Goal: Check status

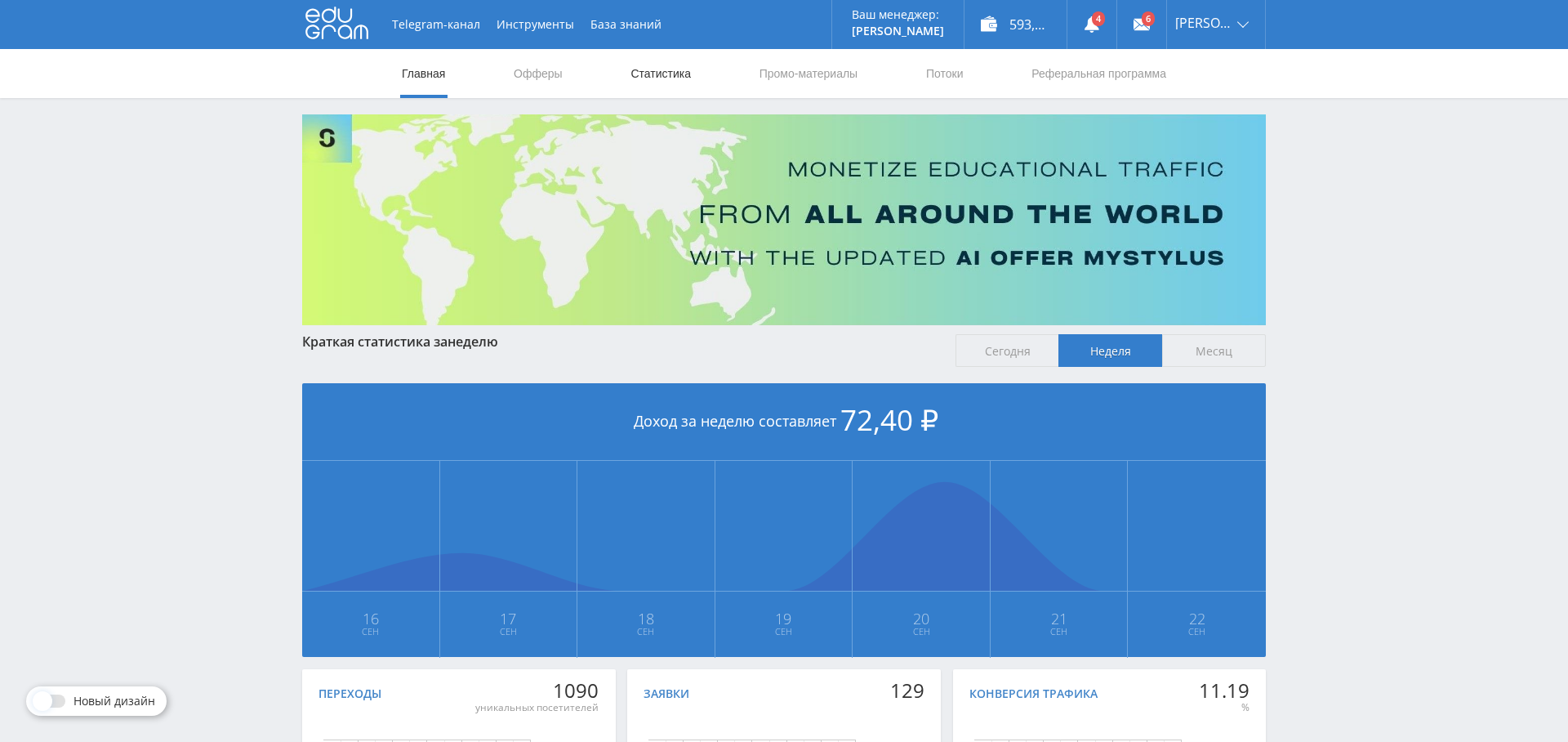
click at [689, 72] on link "Статистика" at bounding box center [661, 74] width 64 height 49
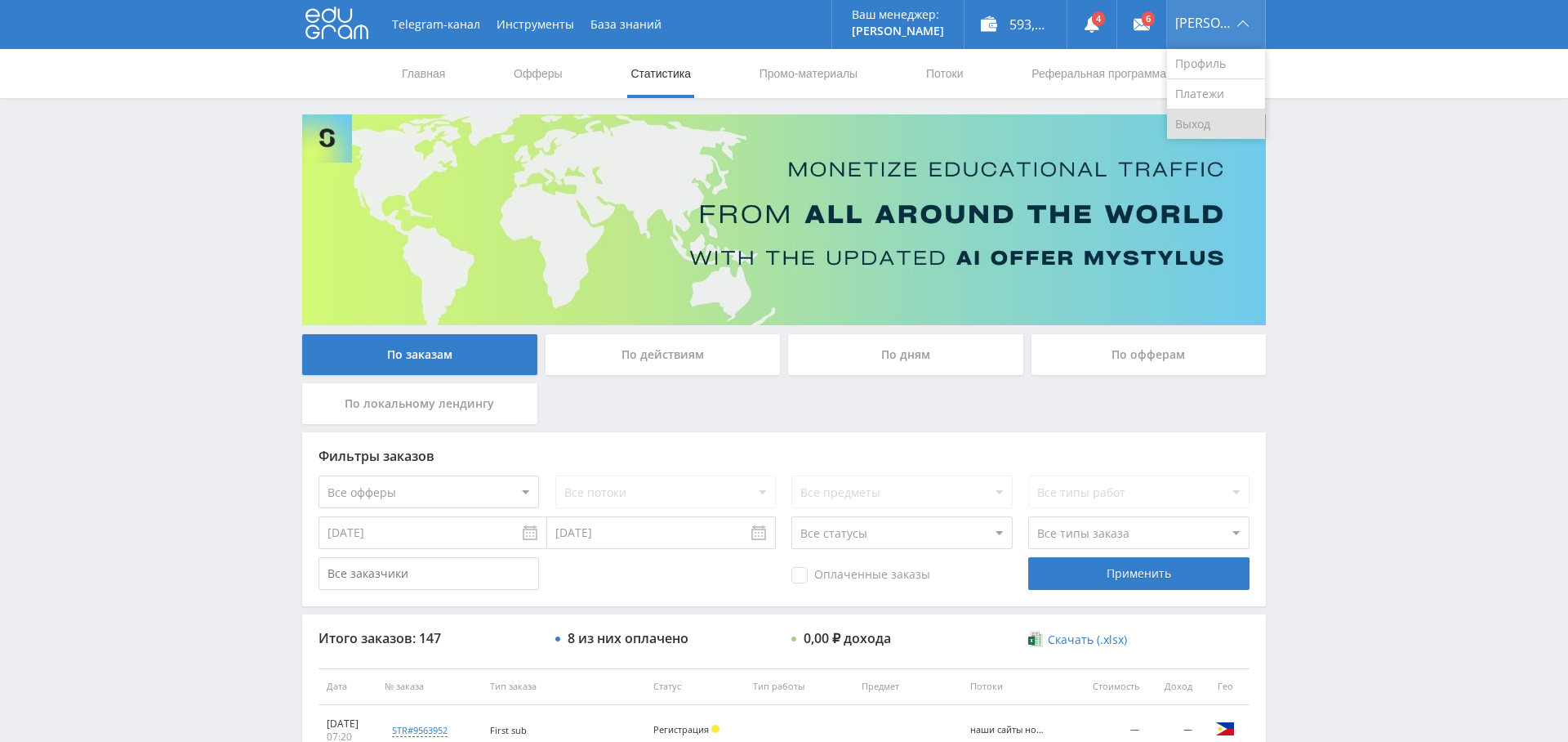
click at [1223, 118] on link "Выход" at bounding box center [1216, 124] width 98 height 29
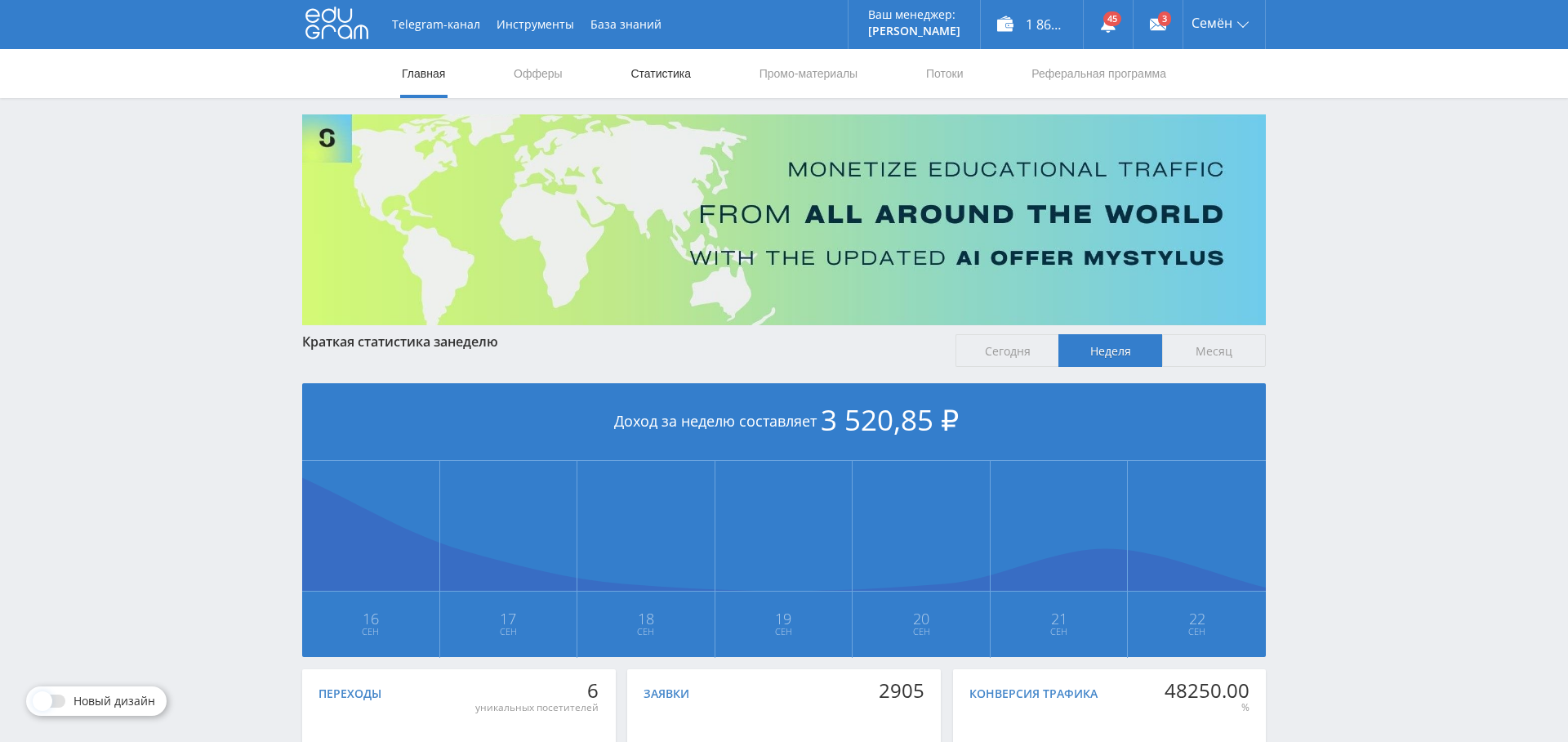
click at [647, 80] on link "Статистика" at bounding box center [661, 74] width 64 height 49
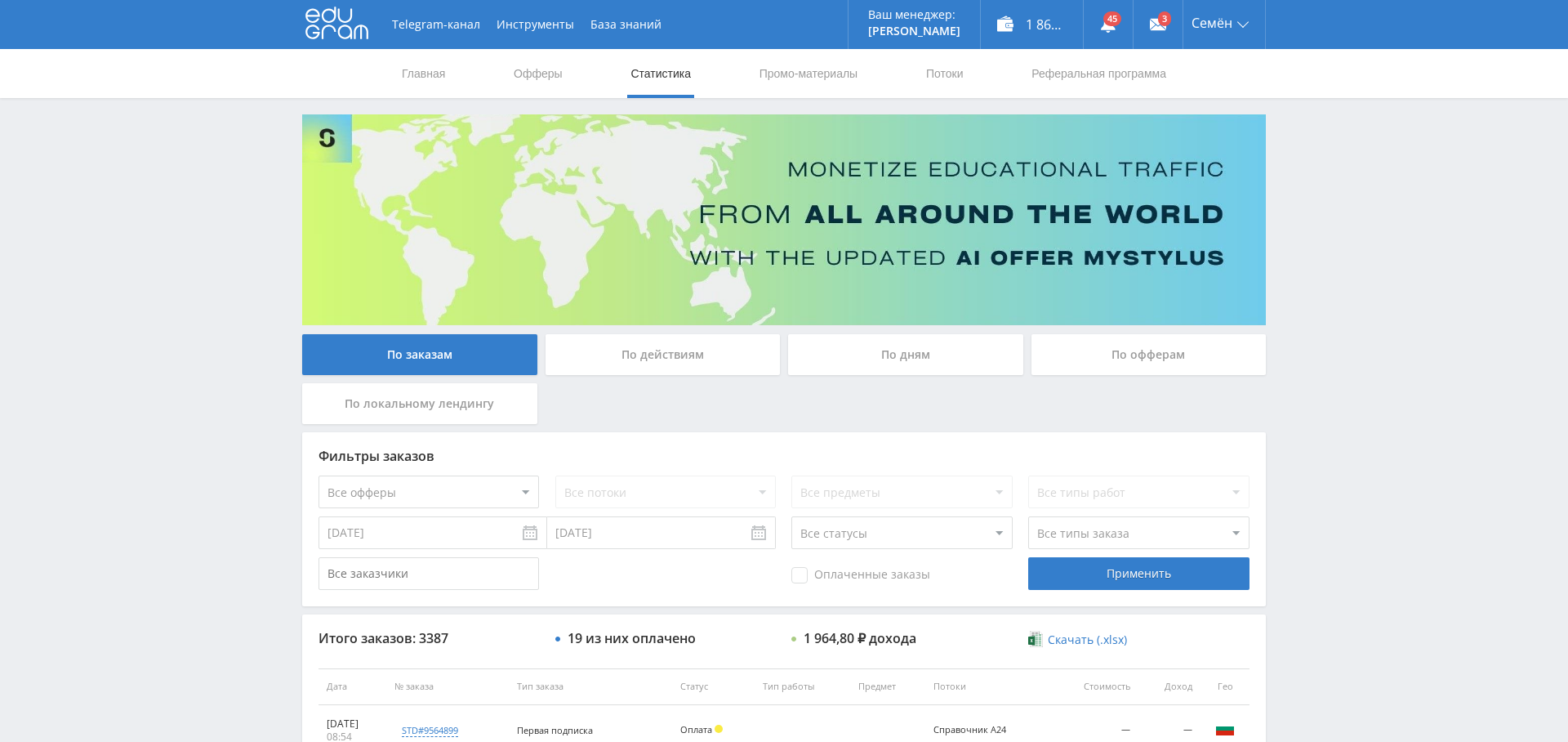
click at [903, 358] on div "По дням" at bounding box center [906, 354] width 235 height 41
click at [0, 0] on input "По дням" at bounding box center [0, 0] width 0 height 0
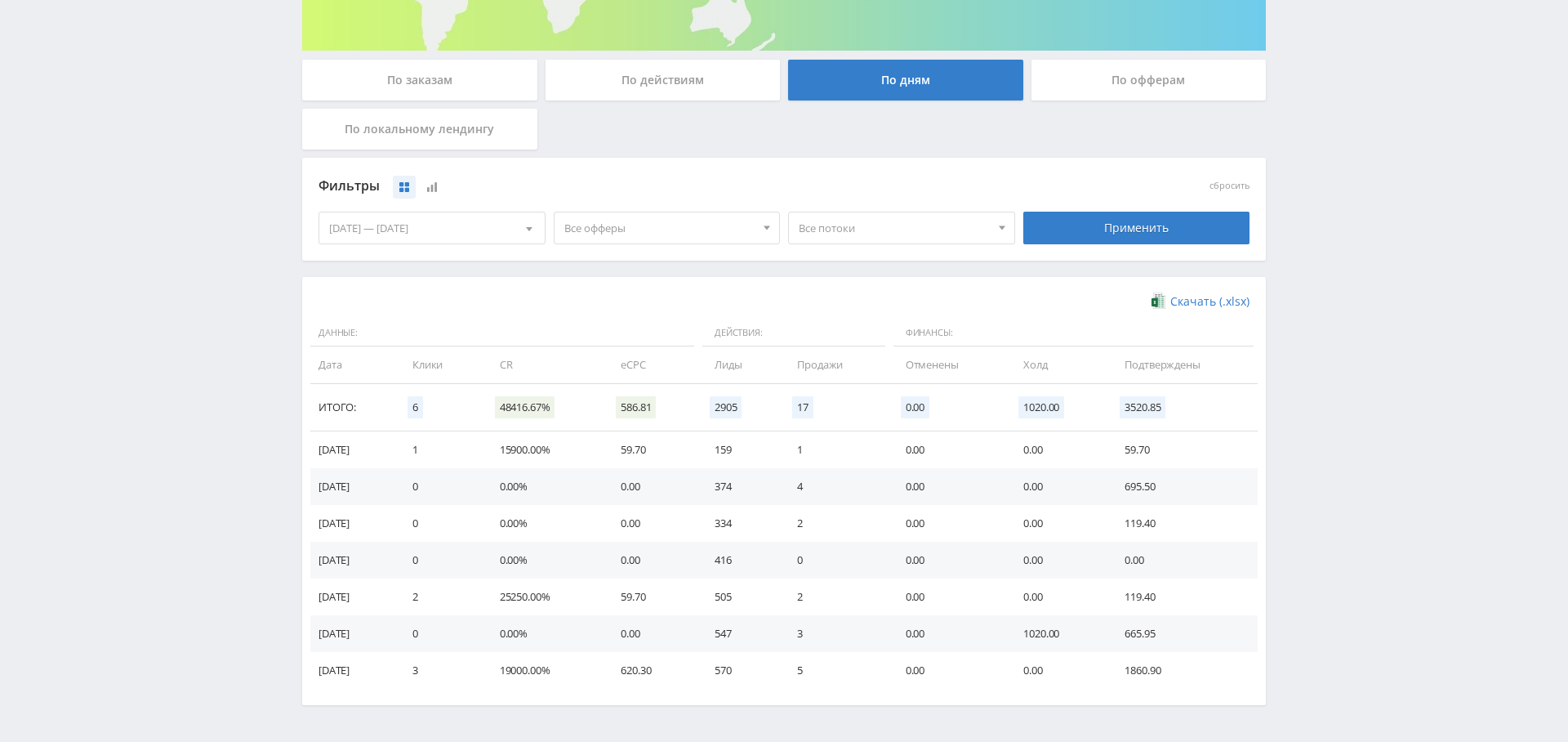
scroll to position [326, 0]
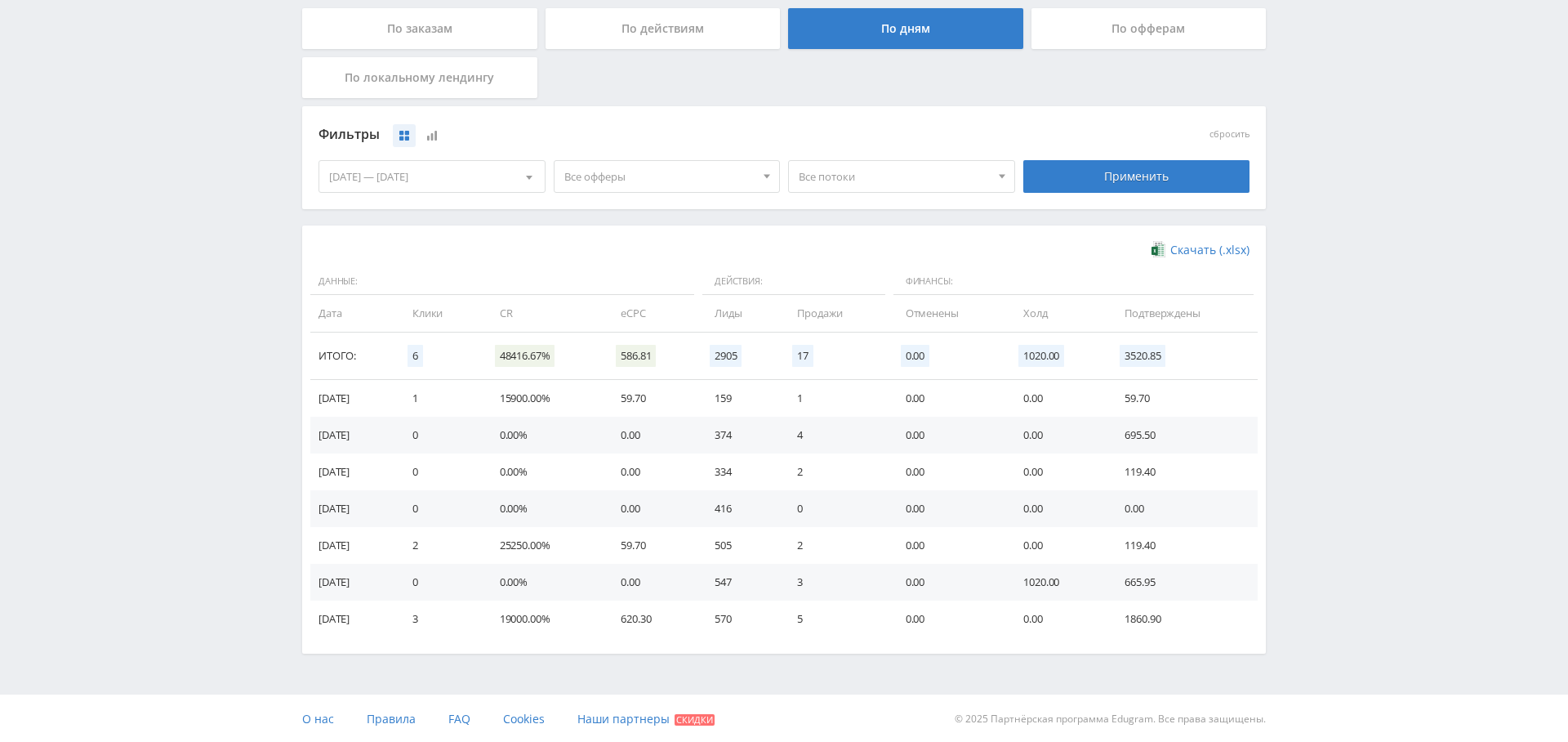
click at [646, 176] on span "Все офферы" at bounding box center [659, 177] width 191 height 31
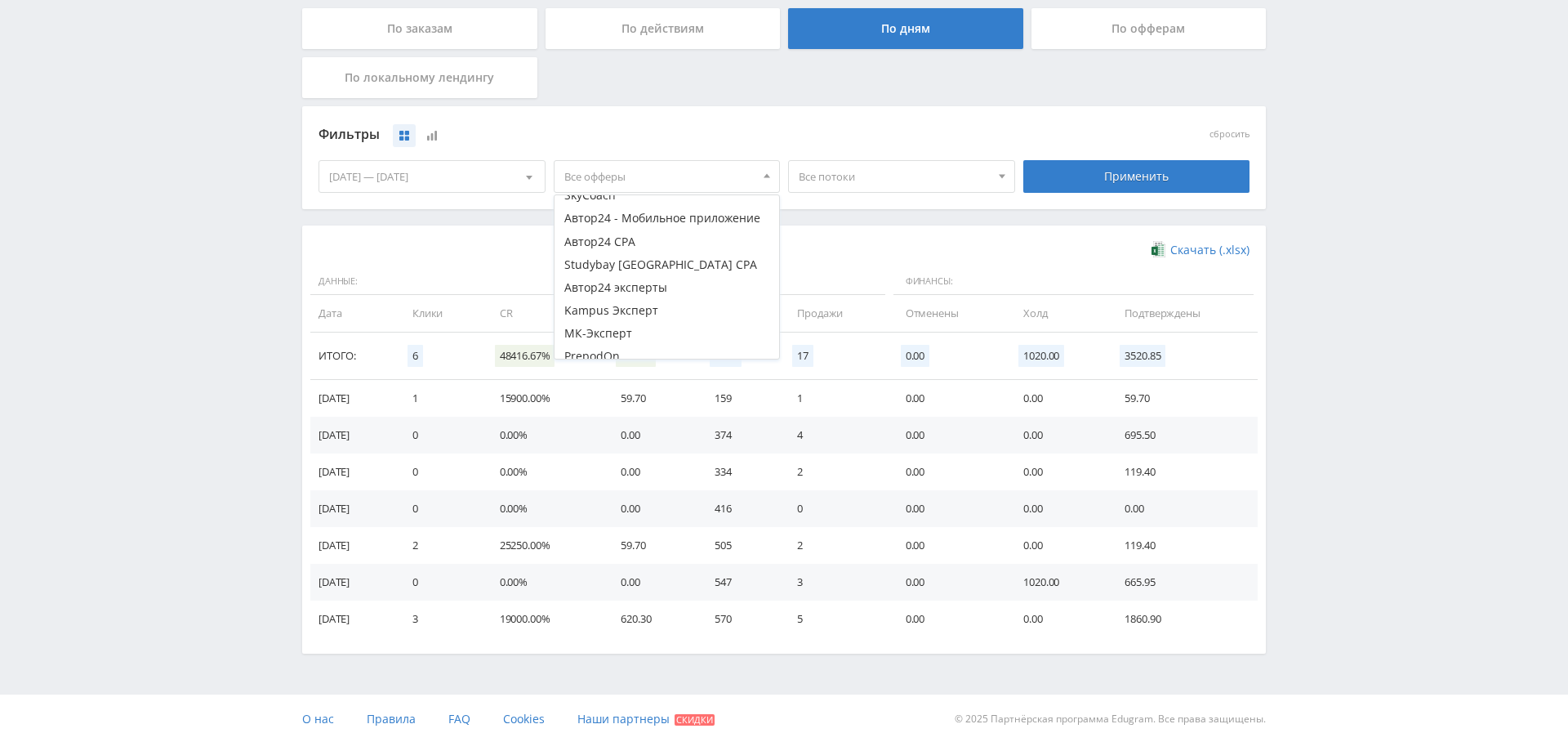
scroll to position [249, 0]
click at [651, 349] on button "Study AI (RevShare)" at bounding box center [667, 347] width 226 height 23
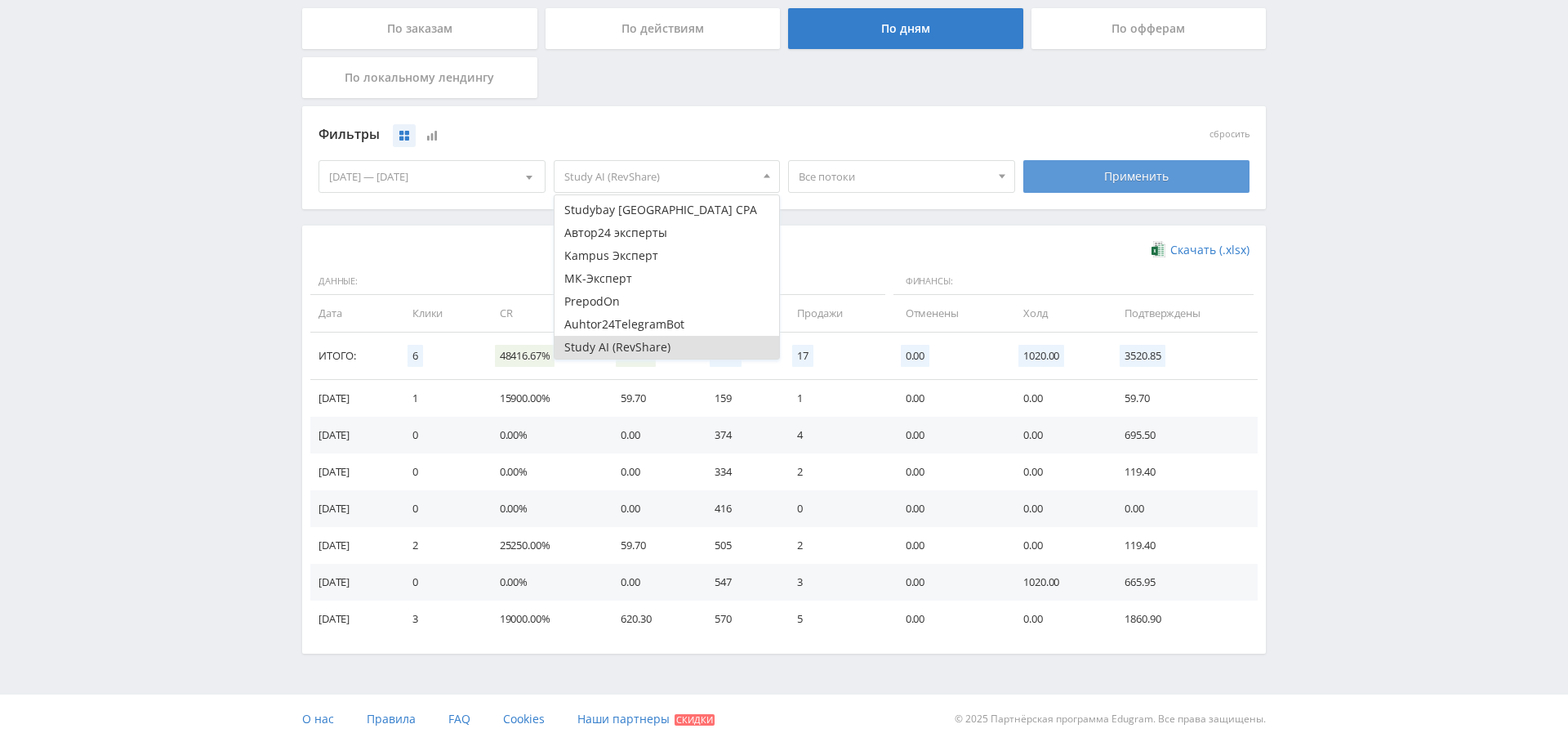
click at [1198, 183] on div "Применить" at bounding box center [1137, 177] width 227 height 33
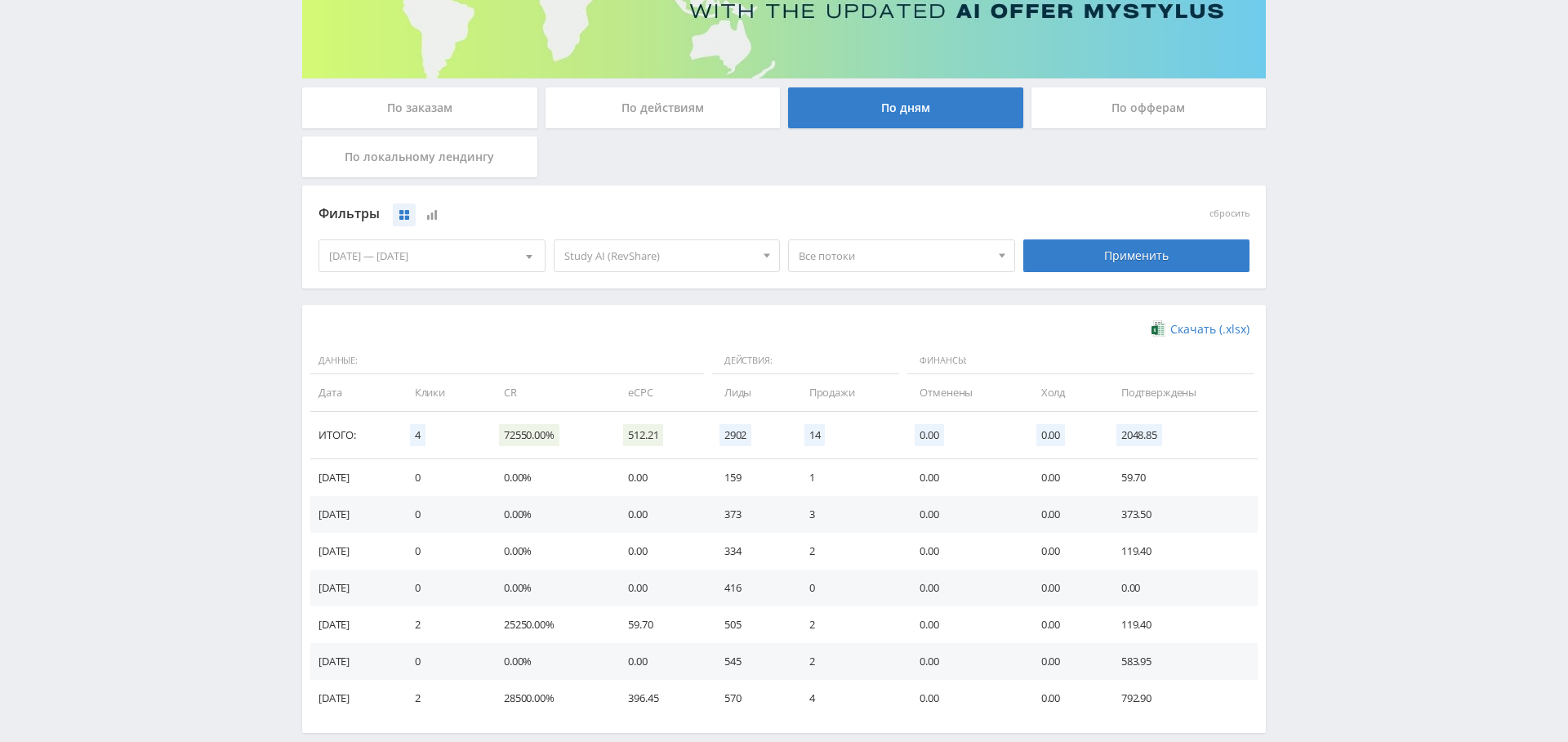
scroll to position [326, 0]
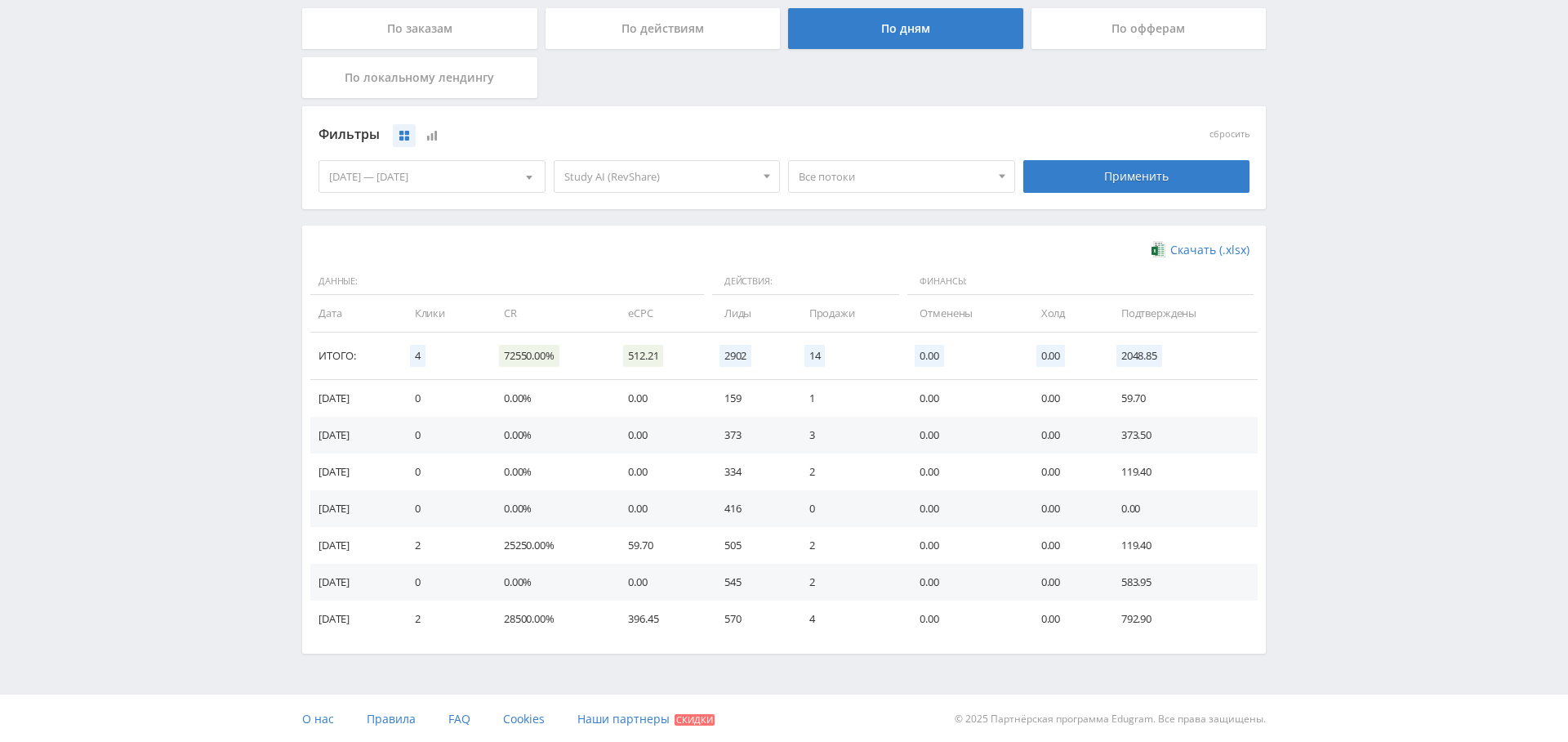
click at [493, 180] on div "[DATE] — [DATE]" at bounding box center [432, 177] width 226 height 31
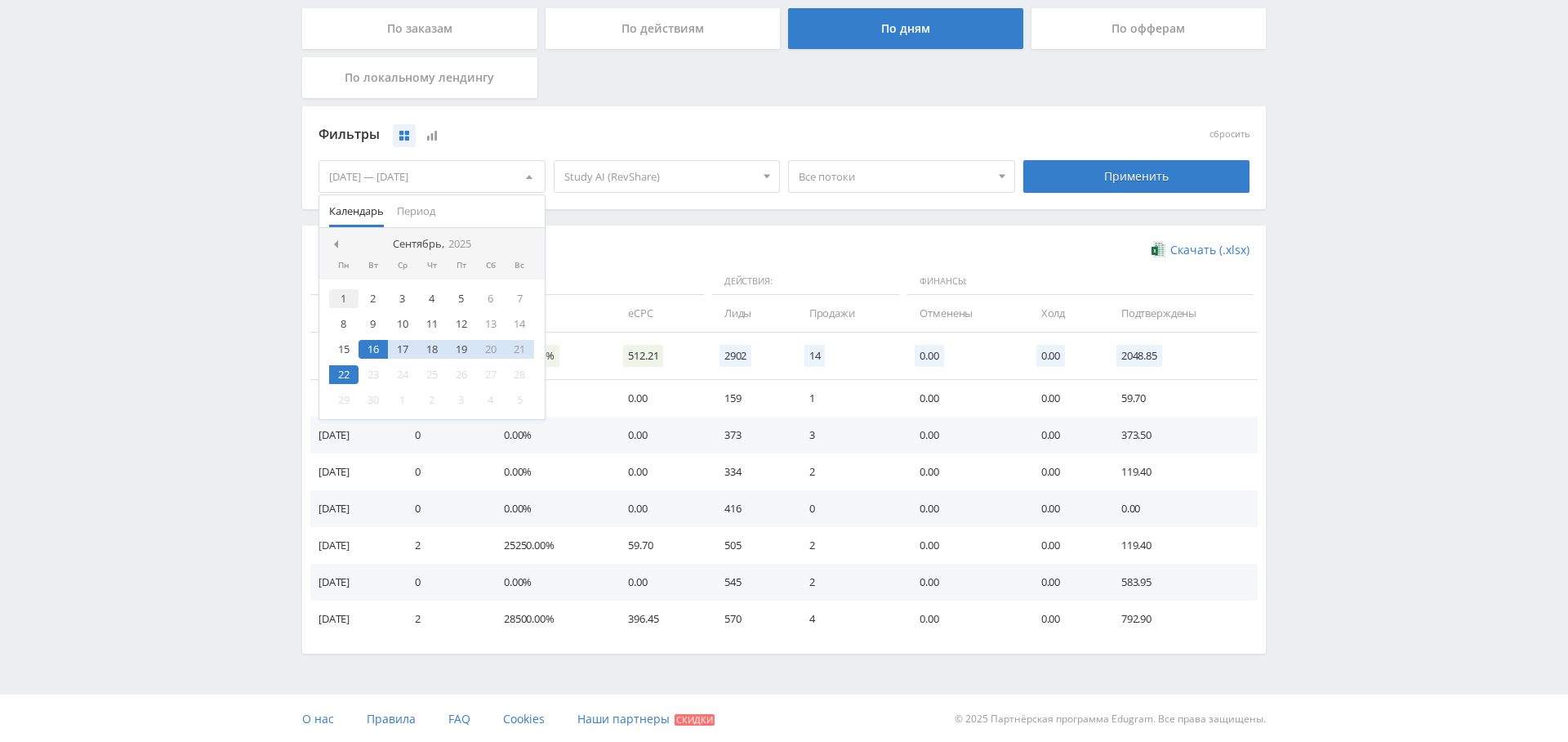
drag, startPoint x: 342, startPoint y: 298, endPoint x: 355, endPoint y: 333, distance: 37.3
click at [342, 298] on div "1" at bounding box center [344, 299] width 29 height 19
click at [350, 366] on div "22" at bounding box center [344, 375] width 29 height 19
click at [1144, 177] on div "Применить" at bounding box center [1137, 177] width 227 height 33
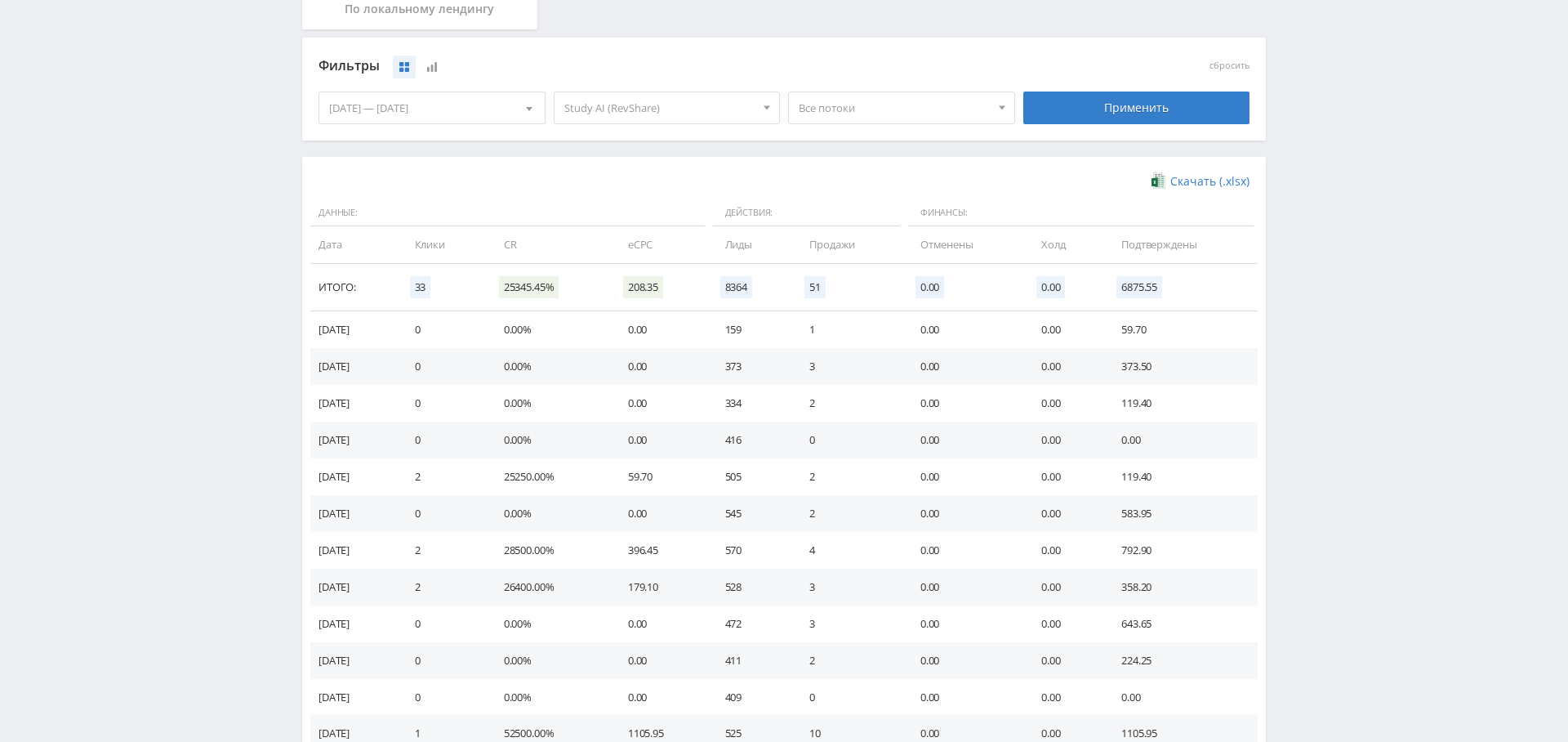
scroll to position [391, 0]
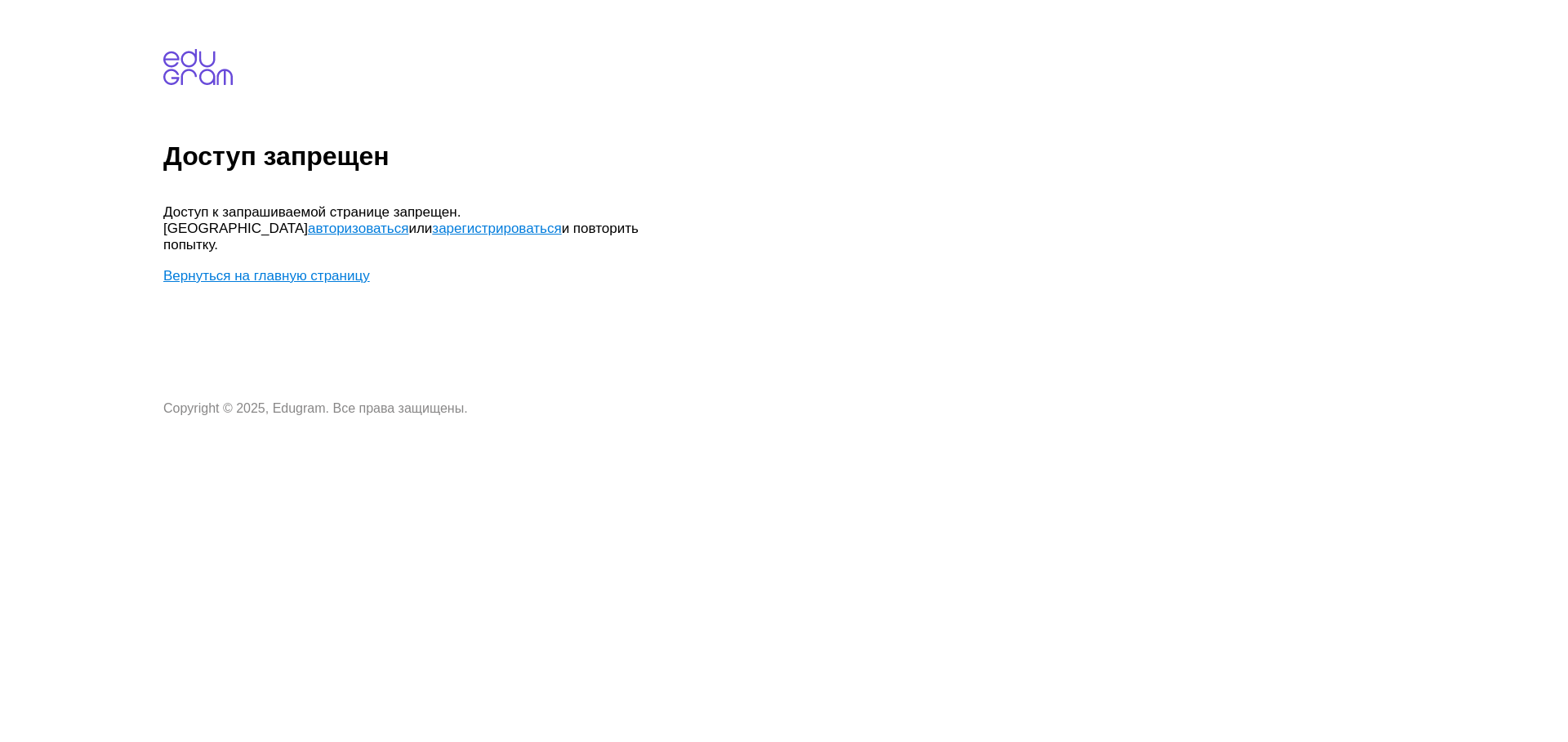
click at [408, 221] on link "авторизоваться" at bounding box center [358, 229] width 100 height 16
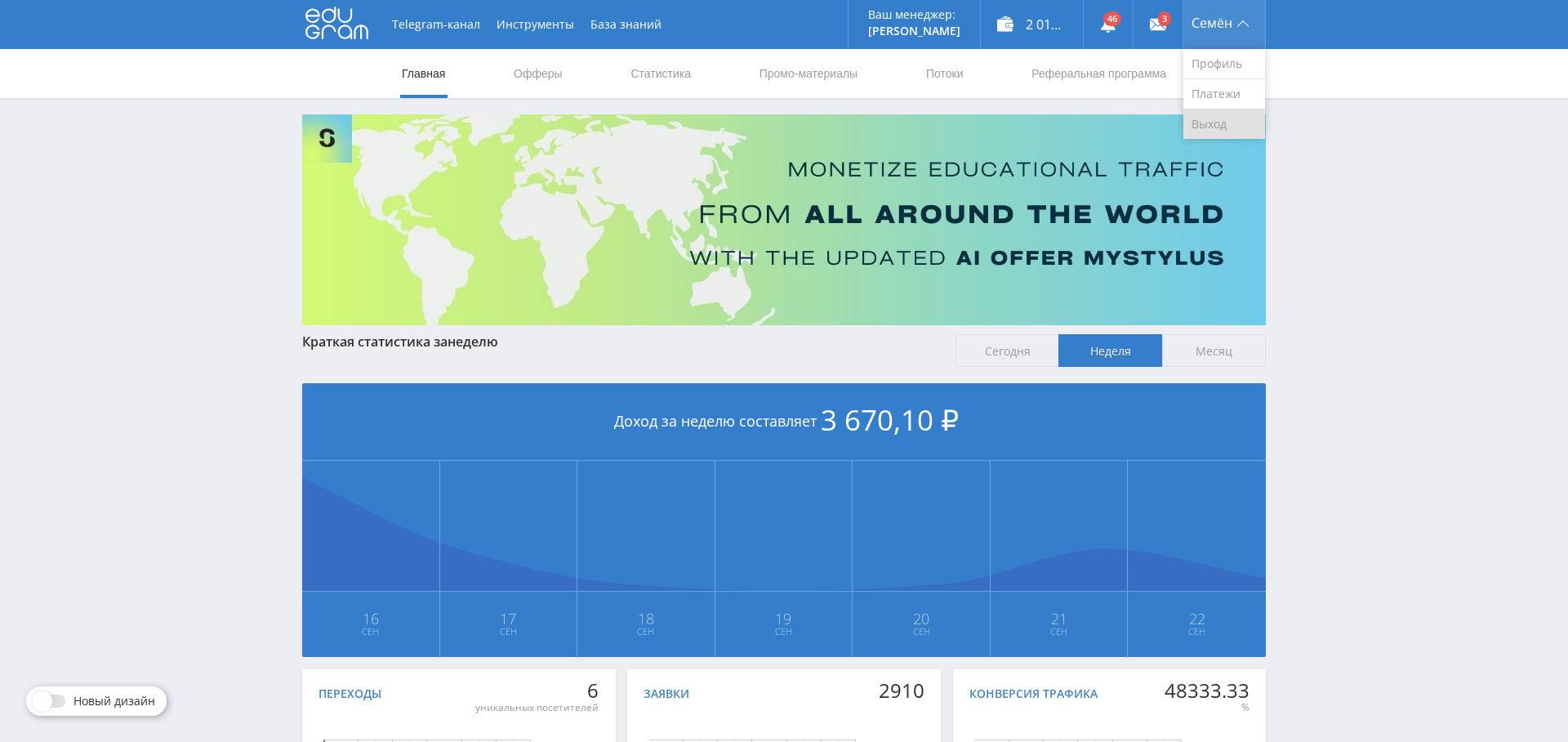
click at [1204, 120] on link "Выход" at bounding box center [1224, 124] width 81 height 29
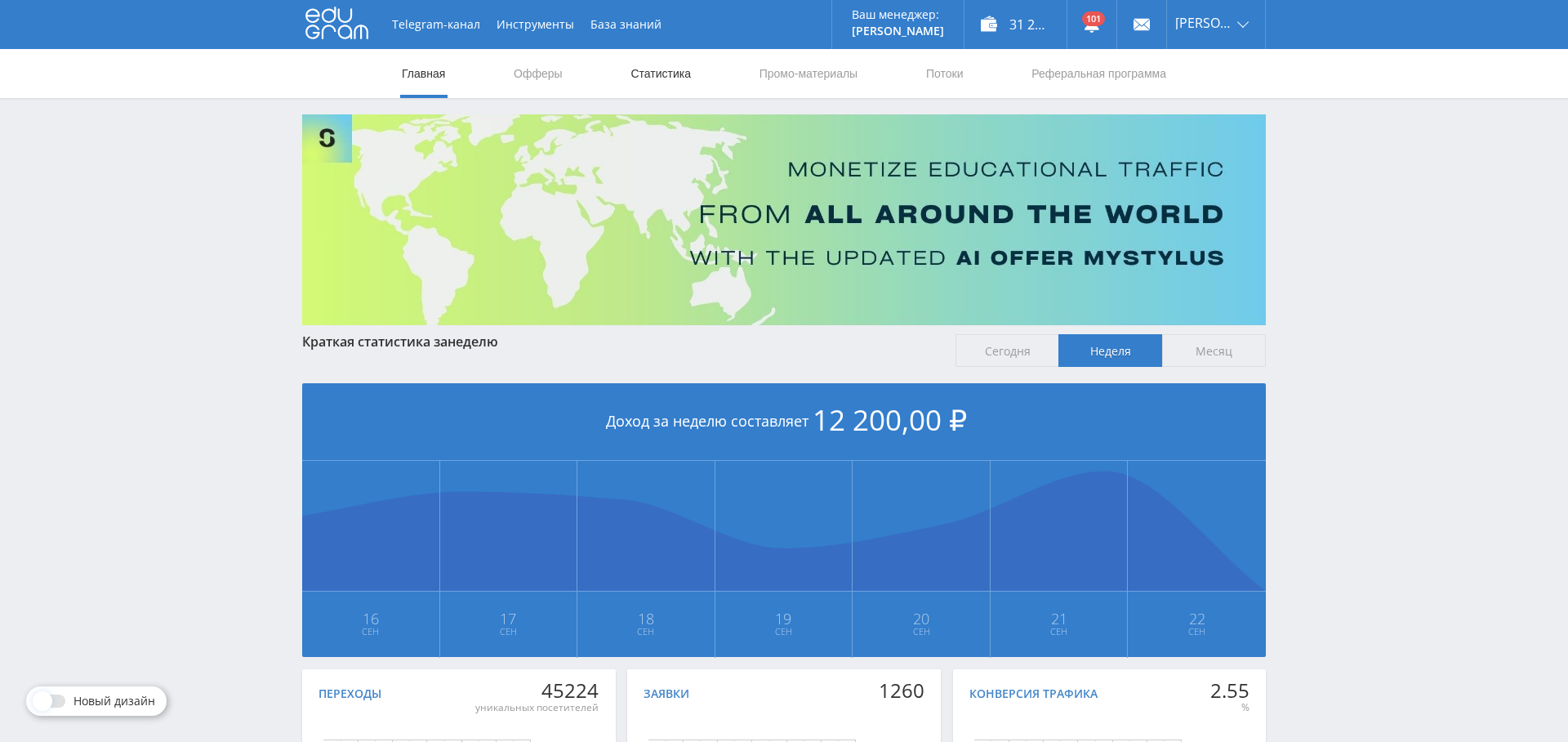
click at [687, 72] on link "Статистика" at bounding box center [661, 74] width 64 height 49
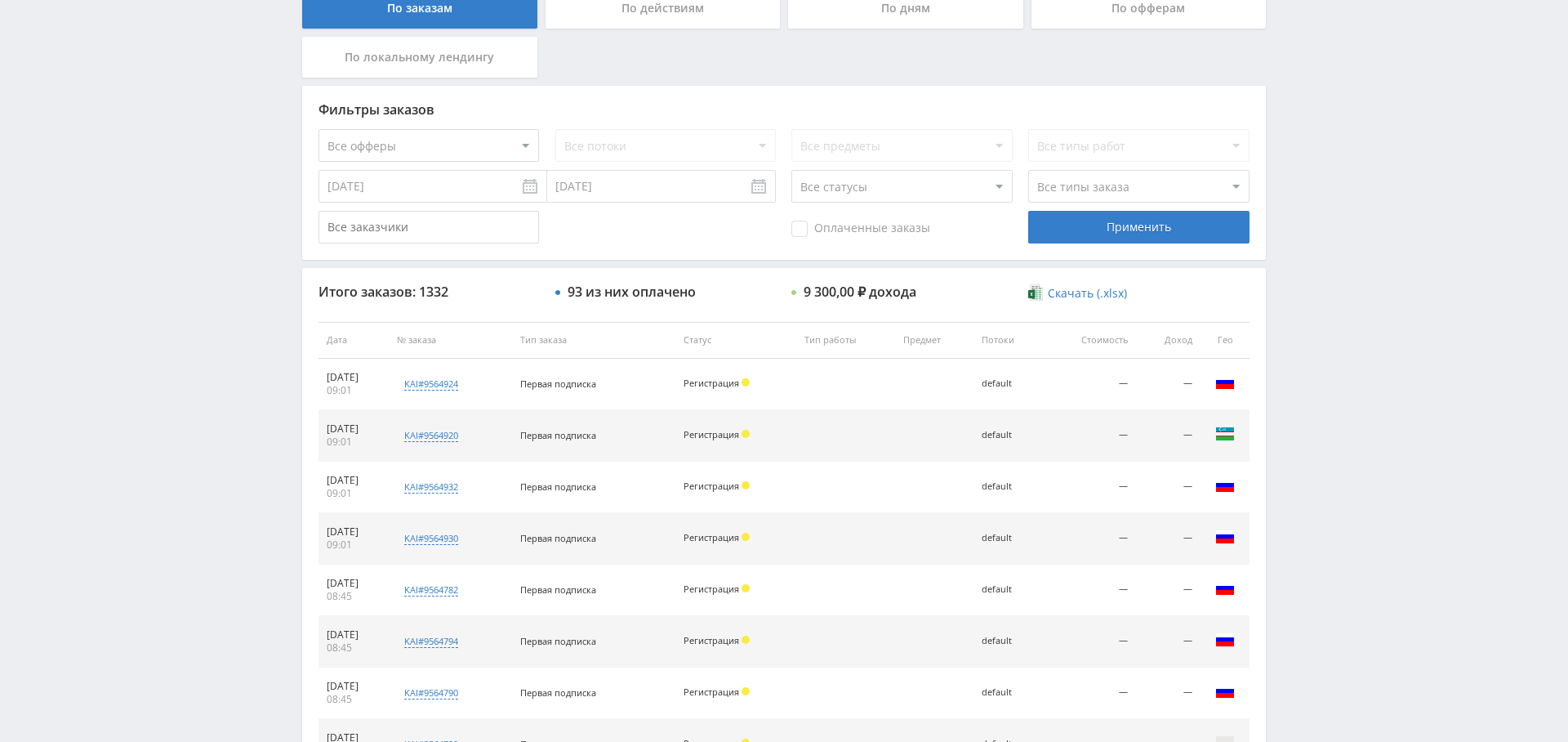
scroll to position [339, 0]
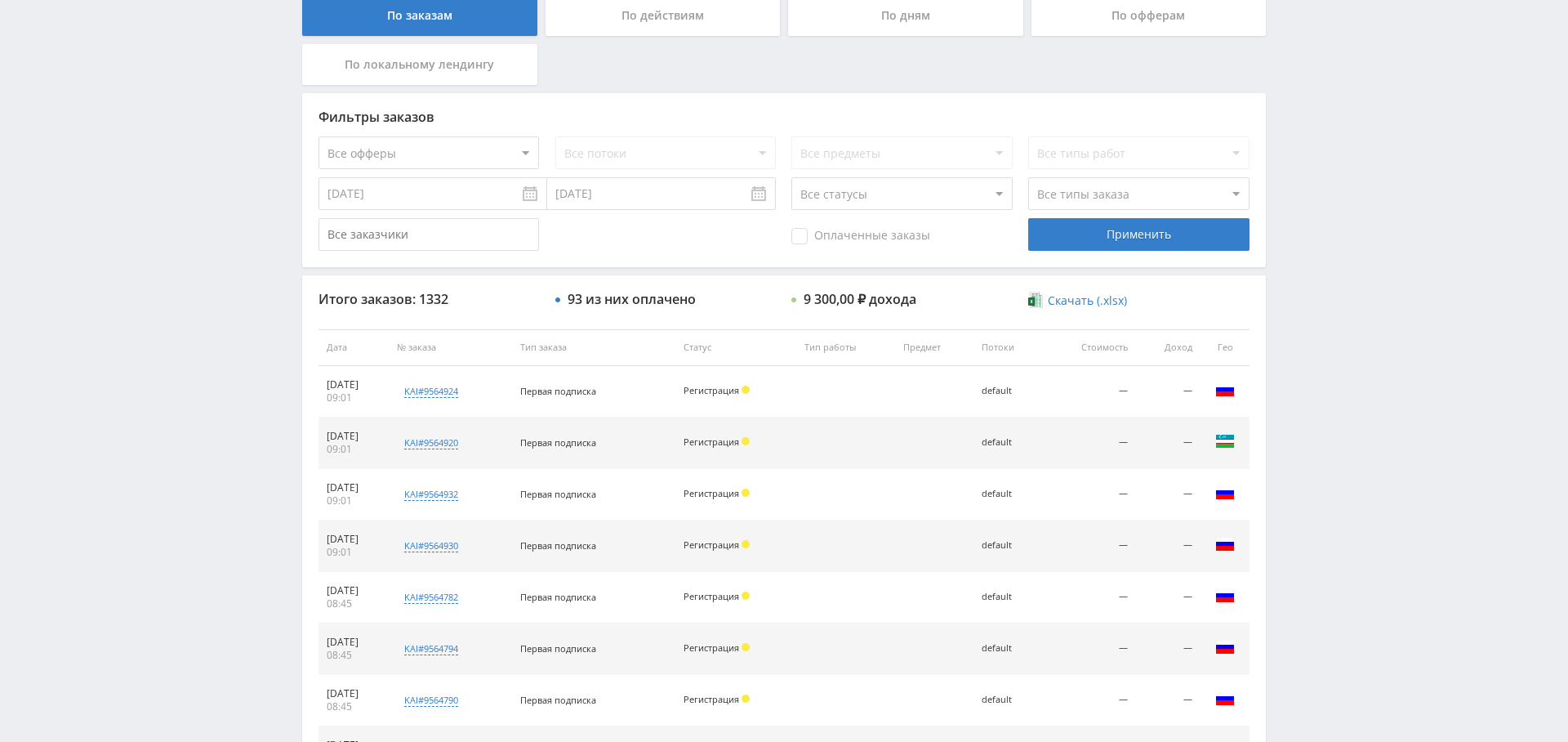
click at [810, 235] on span "Оплаченные заказы" at bounding box center [861, 236] width 138 height 16
click at [0, 0] on input "Оплаченные заказы" at bounding box center [0, 0] width 0 height 0
click at [1134, 228] on div "Применить" at bounding box center [1138, 235] width 221 height 33
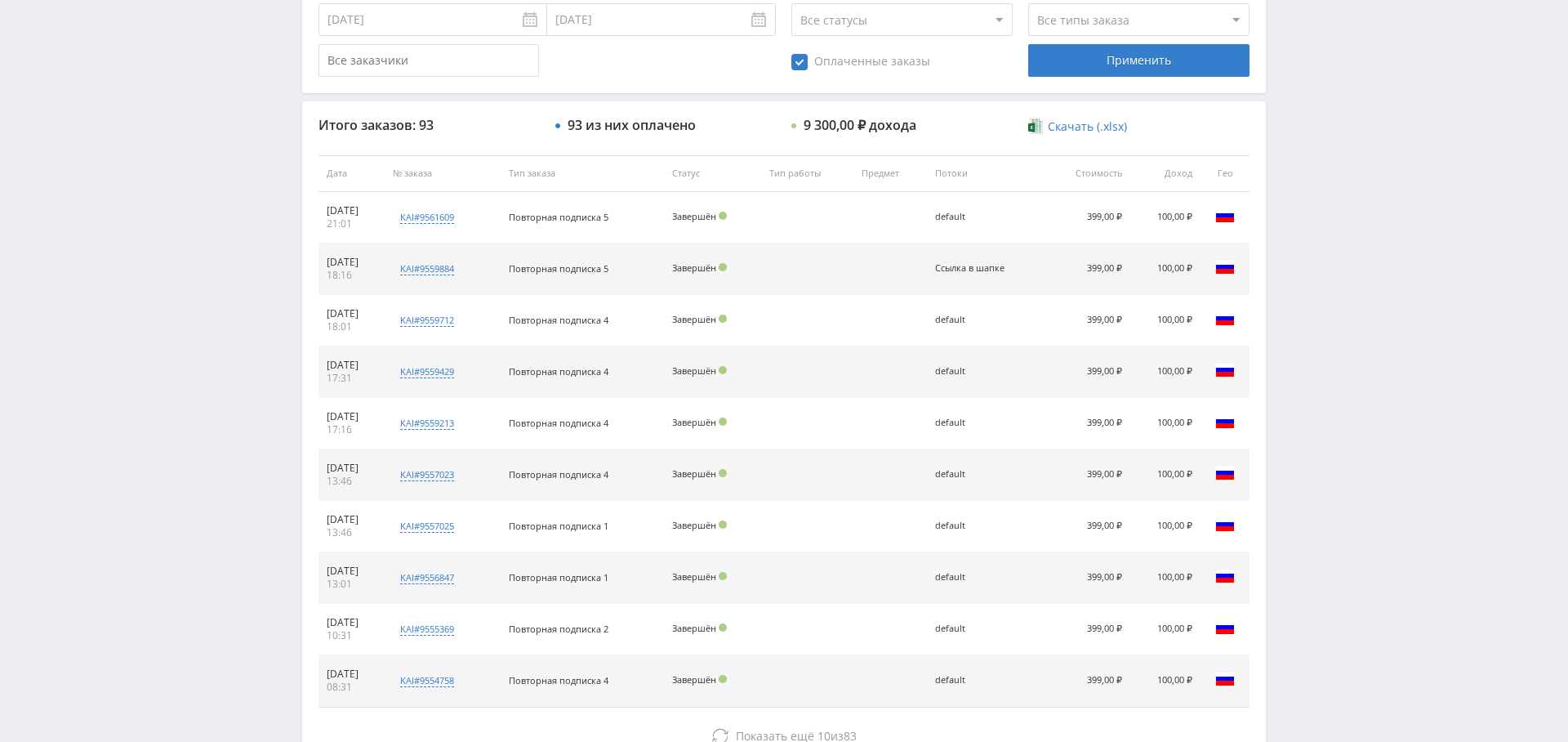
scroll to position [626, 0]
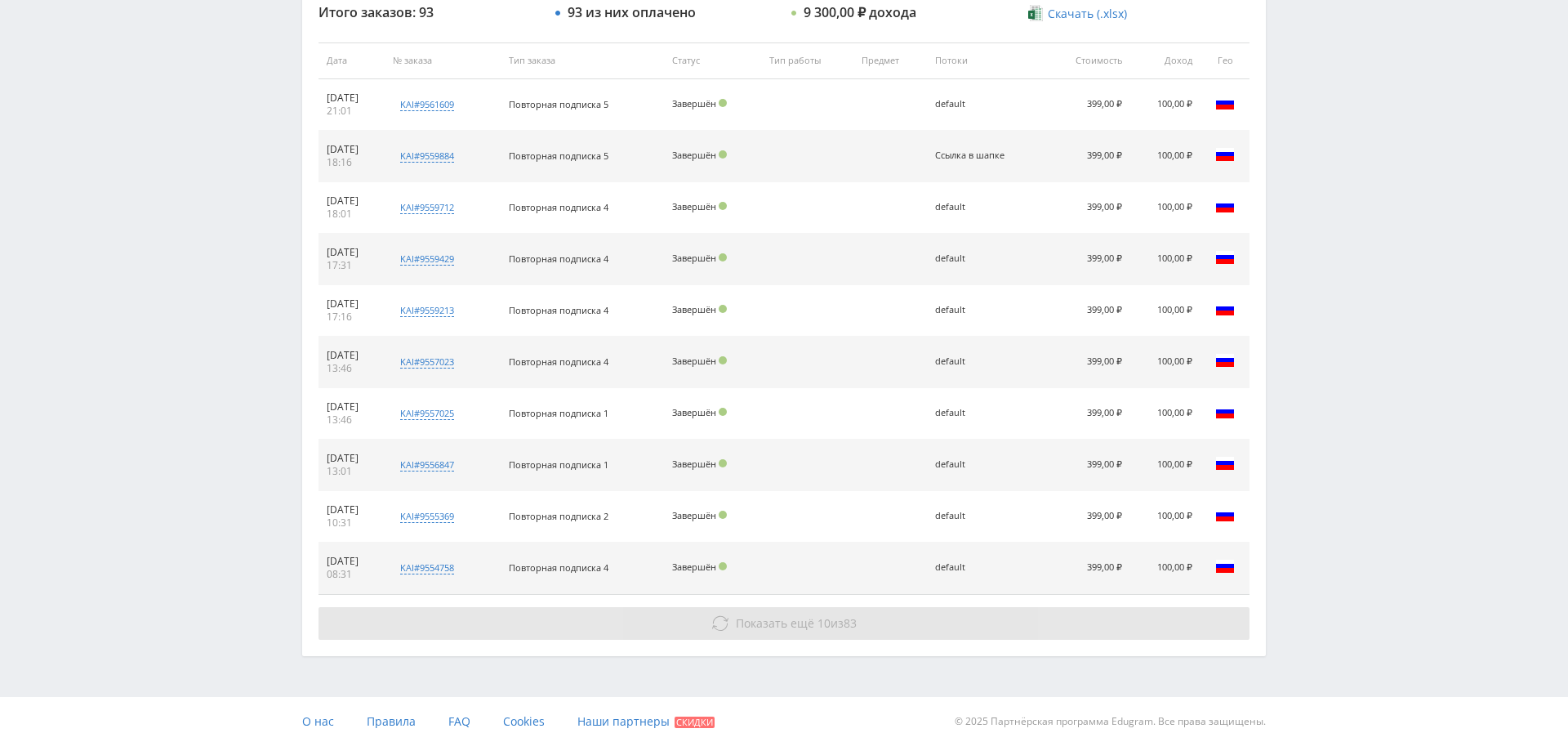
click at [791, 624] on span "Показать ещё" at bounding box center [774, 623] width 79 height 16
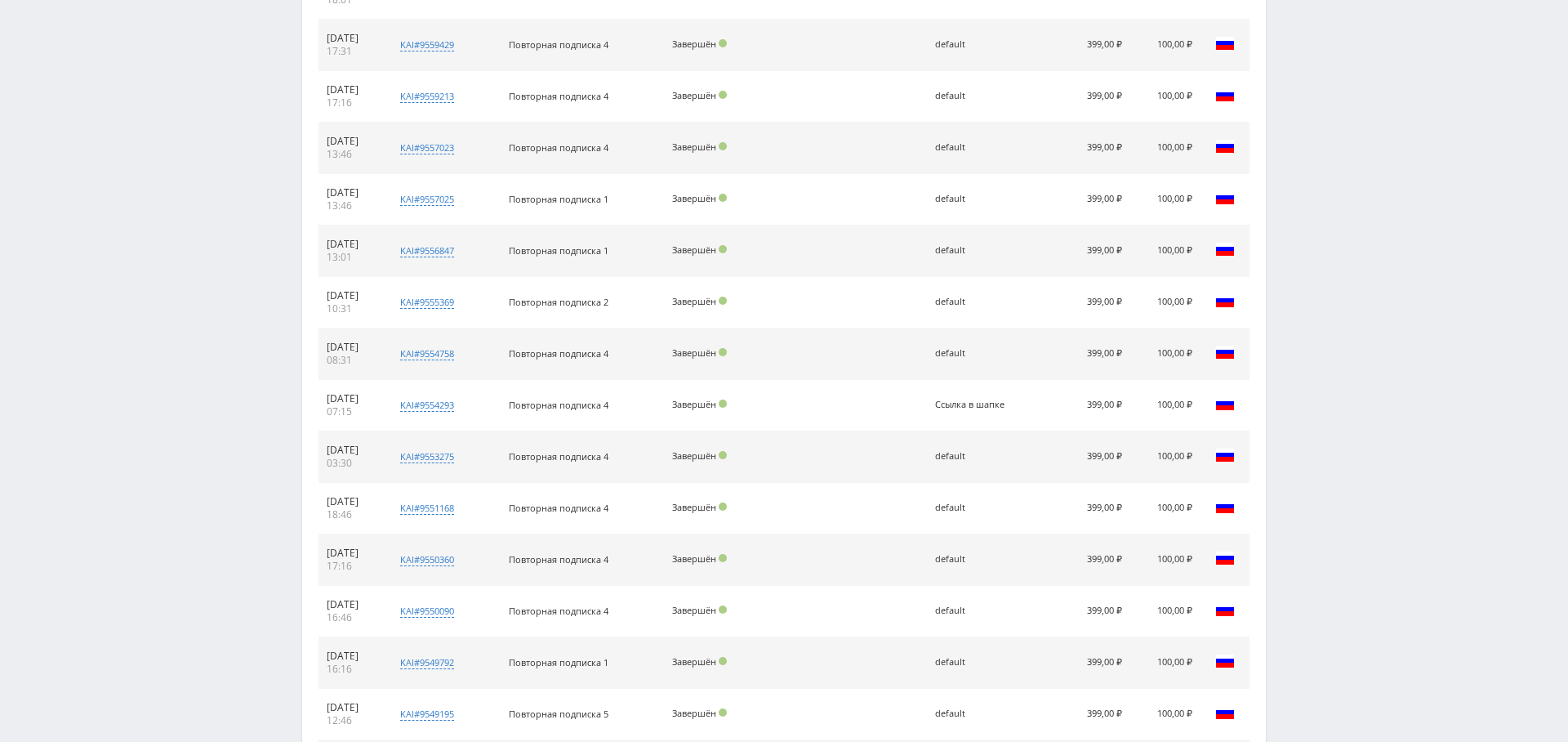
scroll to position [1084, 0]
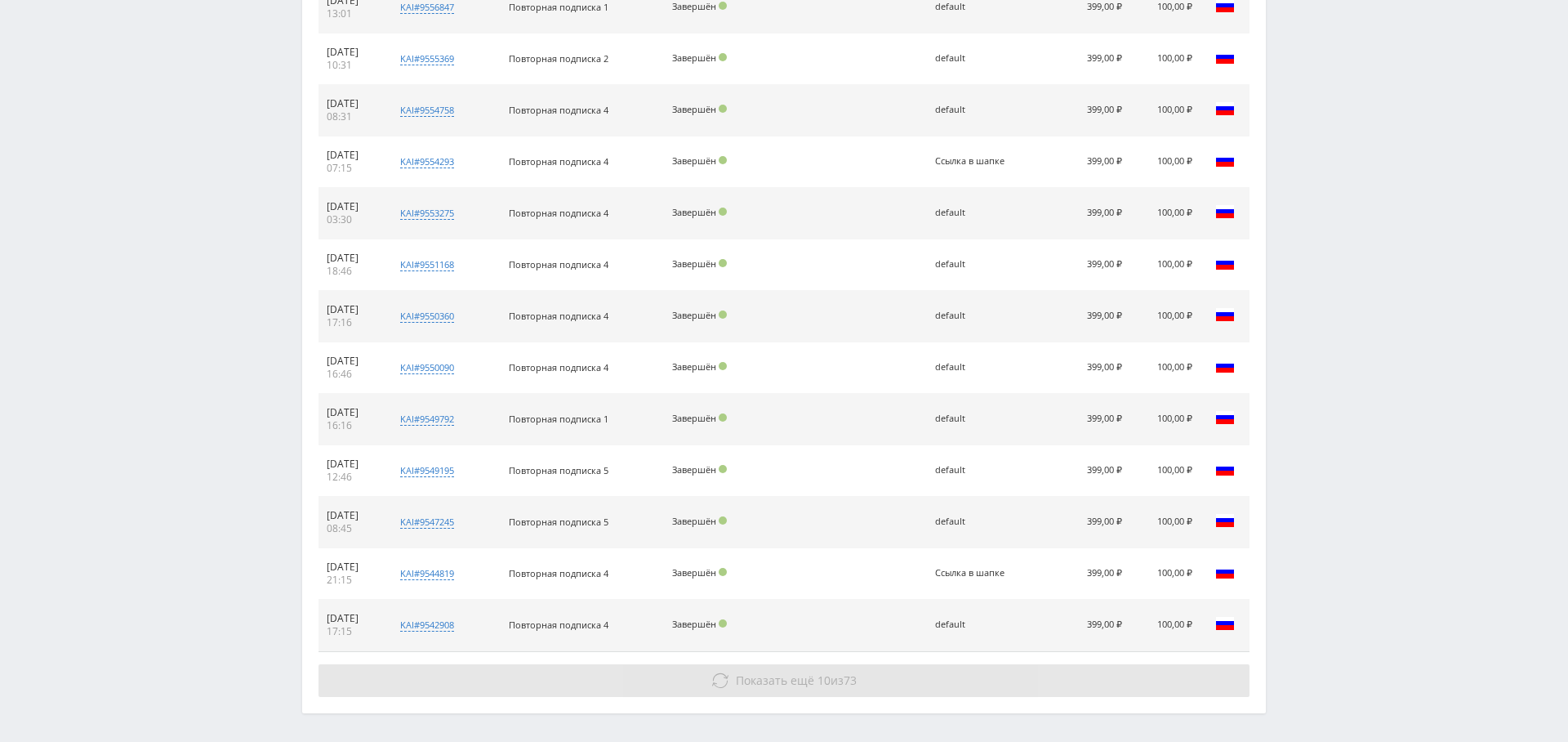
click at [783, 664] on button "Показать ещё 10 из 73" at bounding box center [784, 681] width 931 height 33
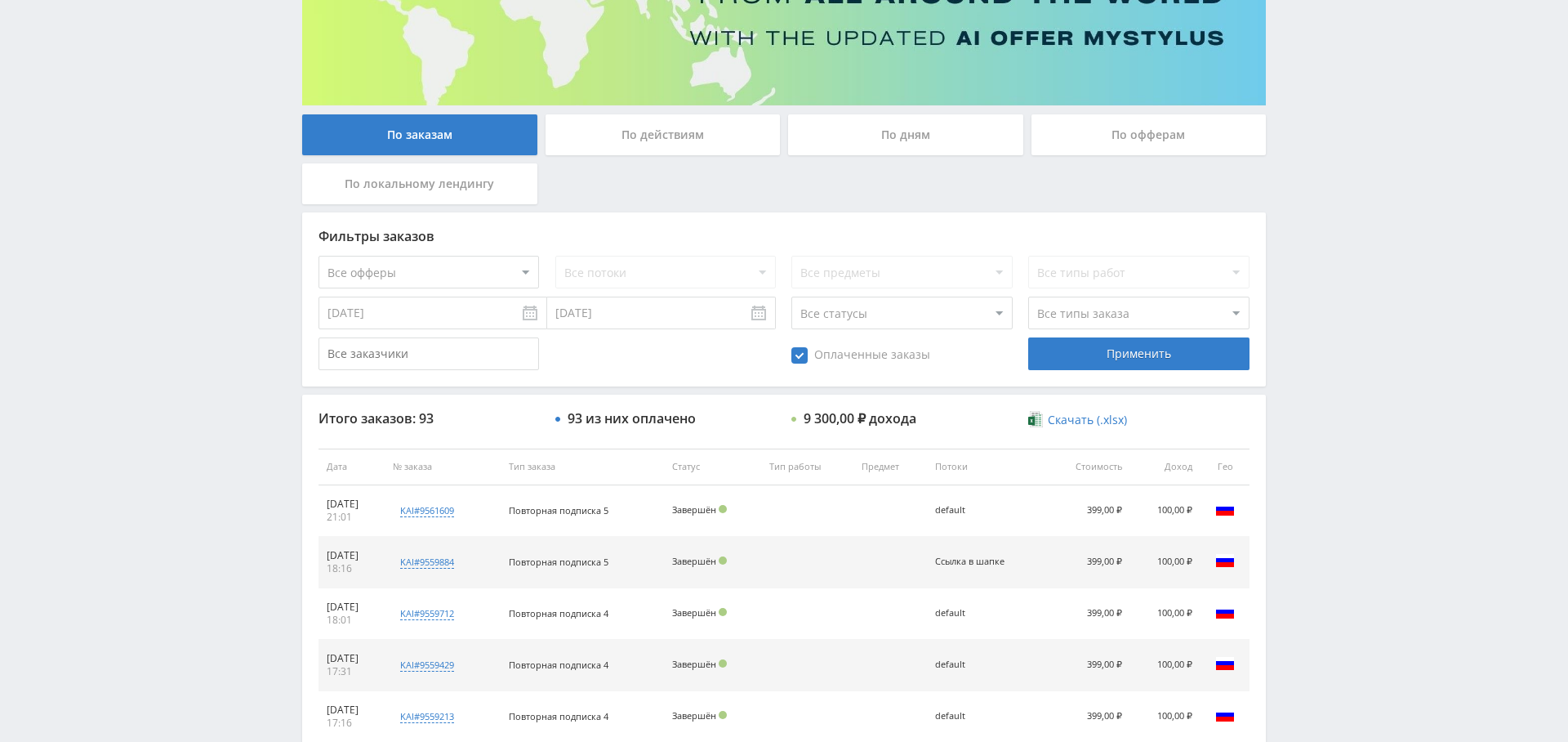
scroll to position [0, 0]
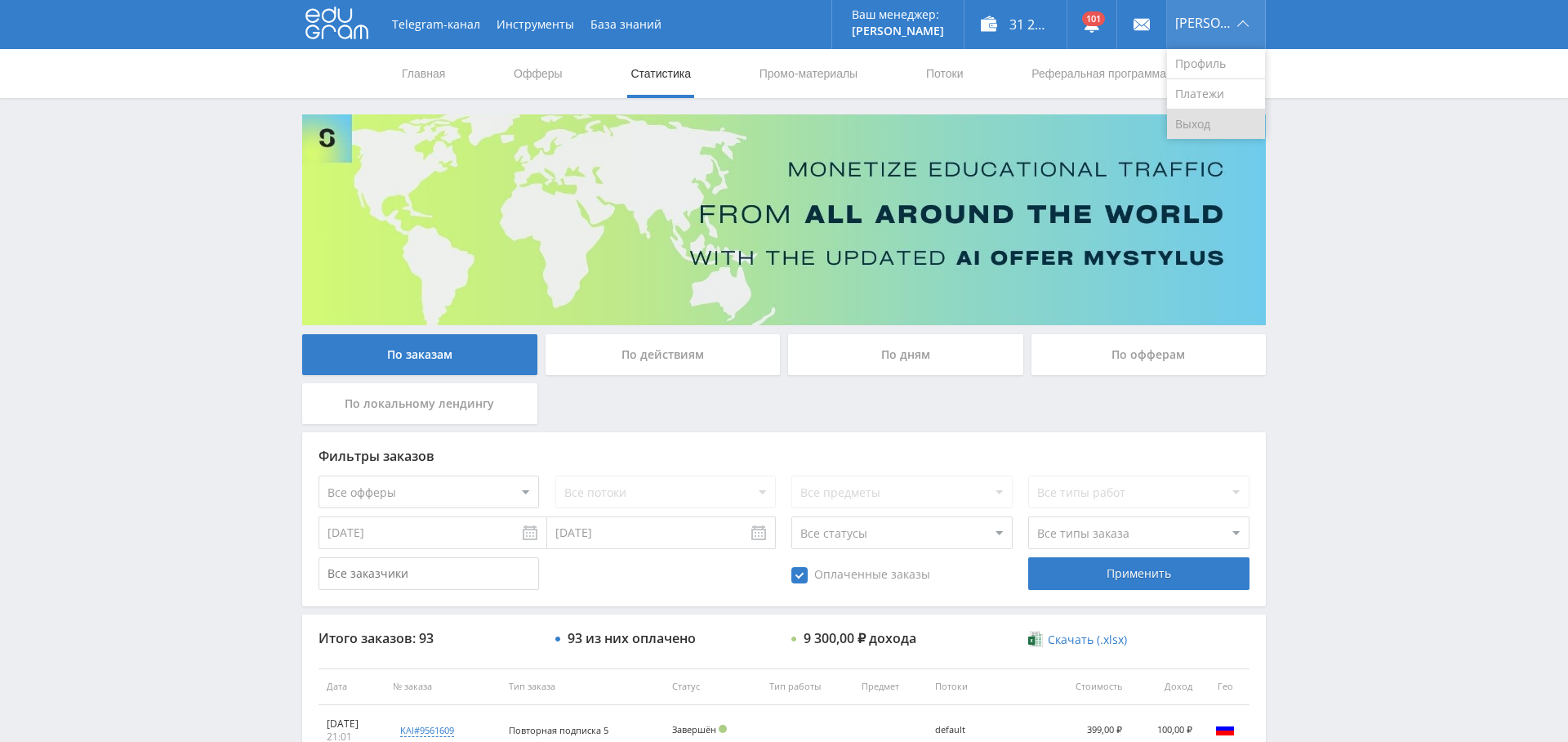
click at [1195, 118] on link "Выход" at bounding box center [1216, 124] width 98 height 29
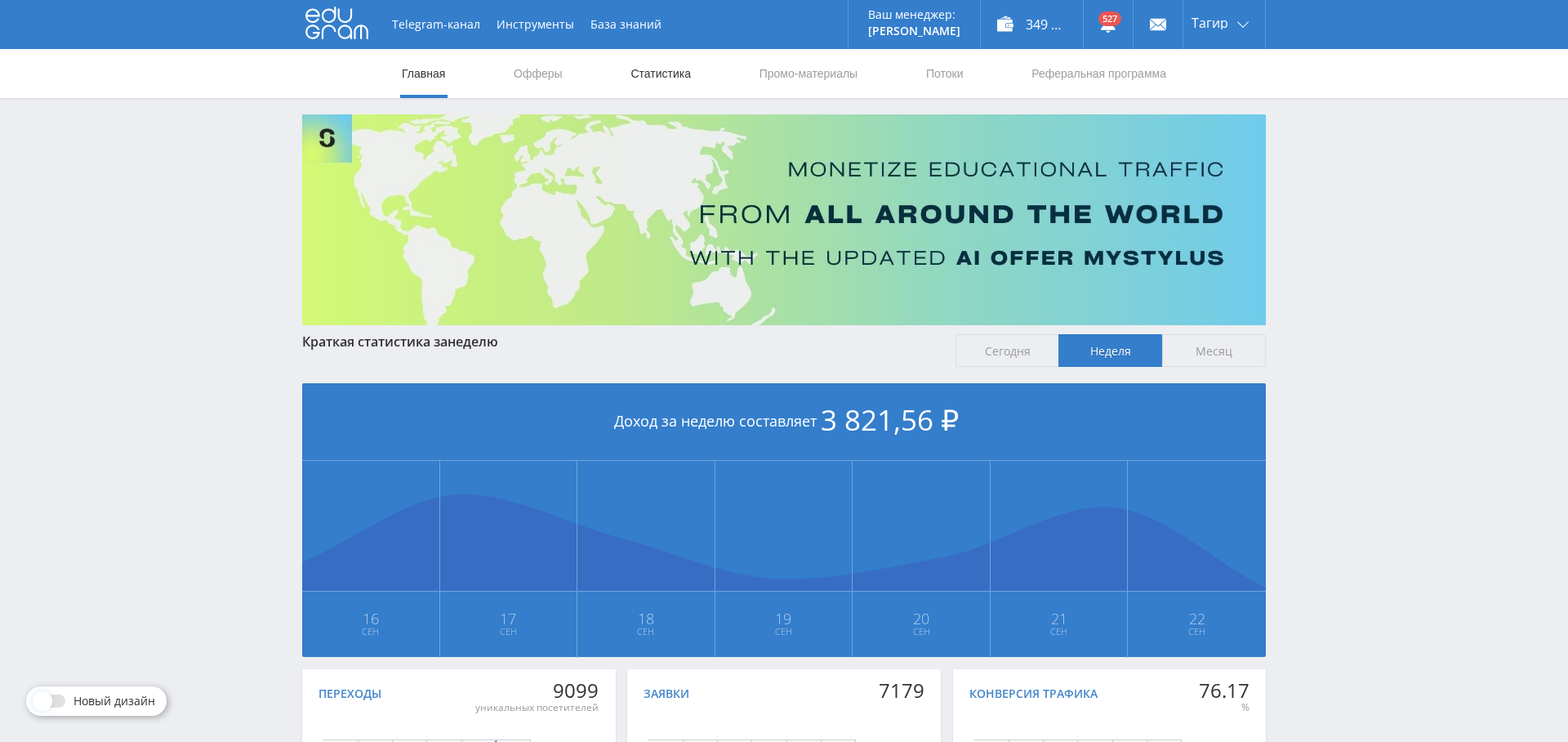
click at [647, 75] on link "Статистика" at bounding box center [661, 74] width 64 height 49
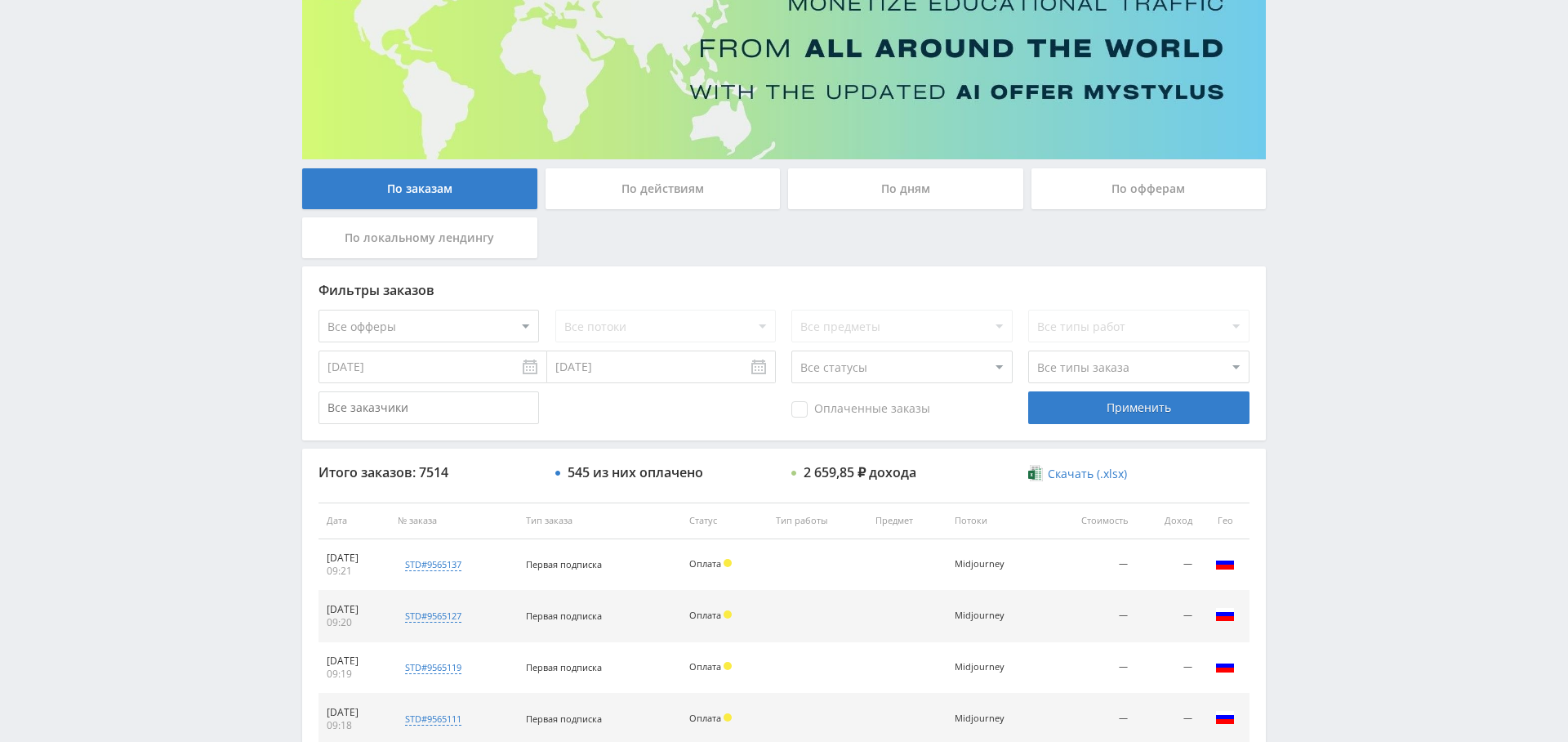
scroll to position [165, 0]
click at [443, 332] on select "Все офферы MyStylus MyStylus - Revshare Кампус AI Studybay Автор24 Studybay [GE…" at bounding box center [428, 327] width 221 height 33
select select "1"
click at [1115, 405] on div "Применить" at bounding box center [1138, 409] width 221 height 33
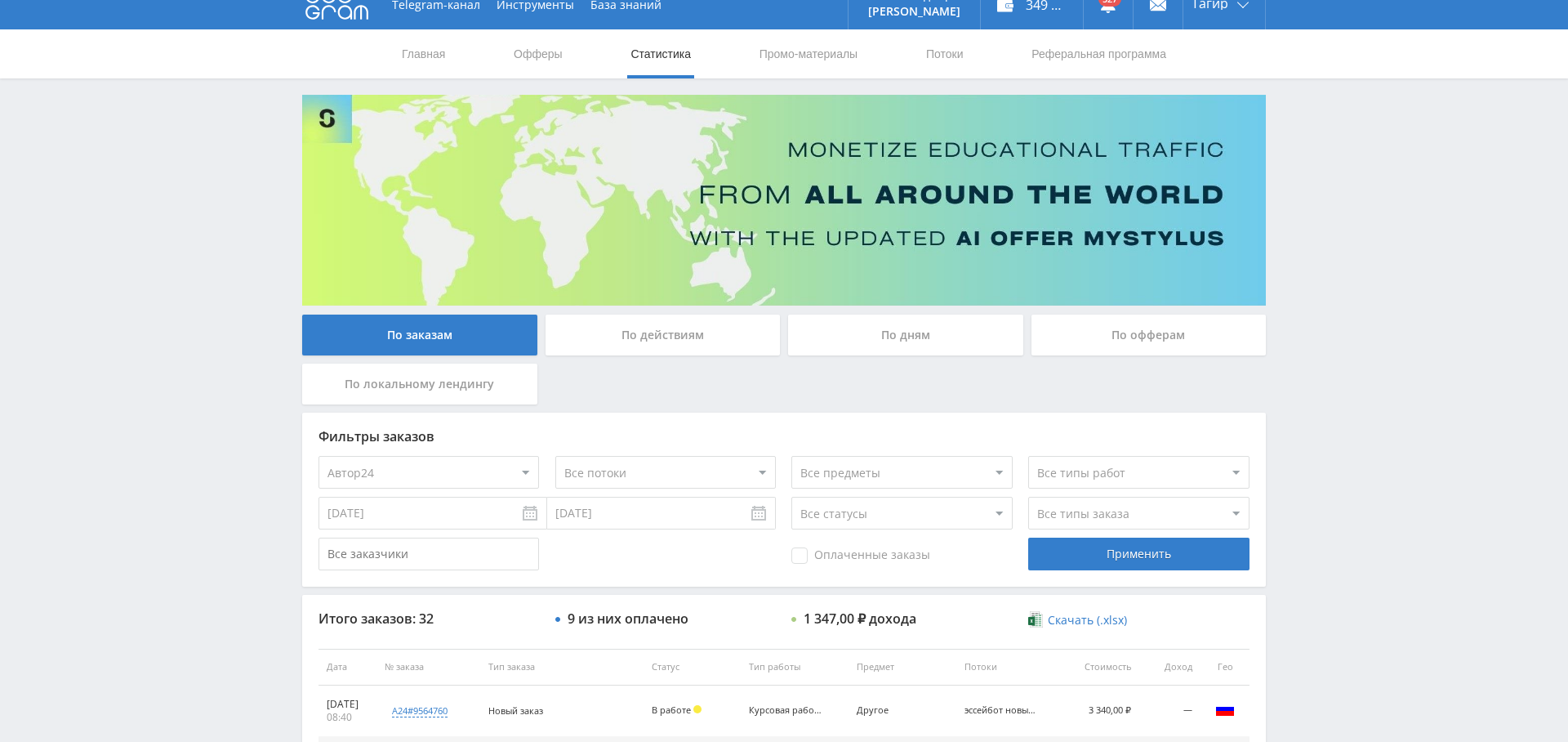
scroll to position [0, 0]
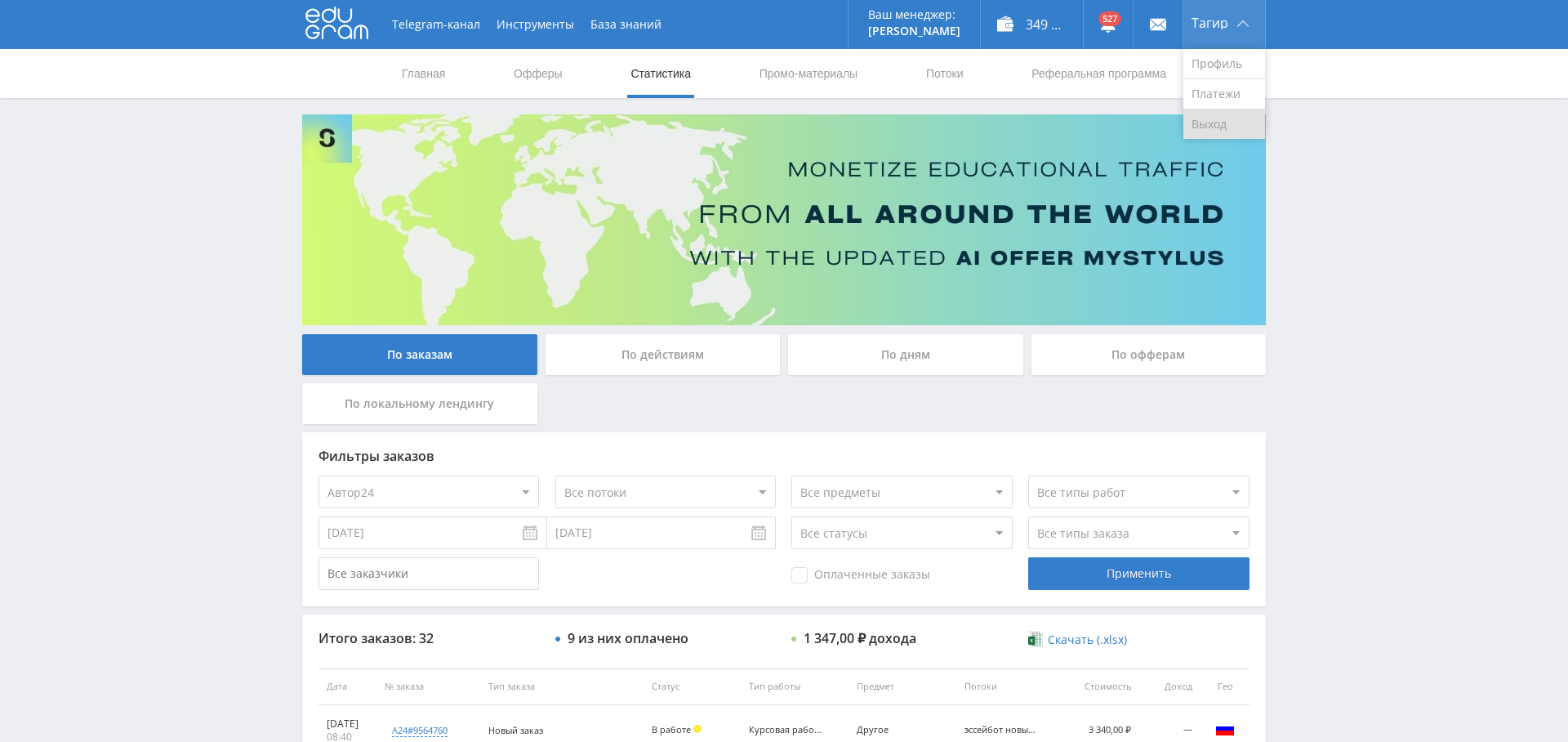
click at [1209, 119] on link "Выход" at bounding box center [1224, 124] width 81 height 29
